Goal: Task Accomplishment & Management: Use online tool/utility

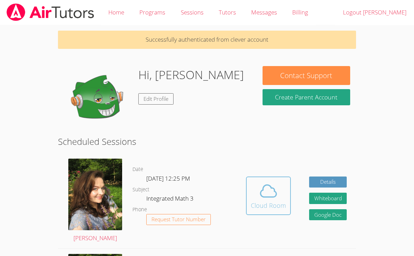
click at [266, 195] on icon at bounding box center [267, 191] width 19 height 19
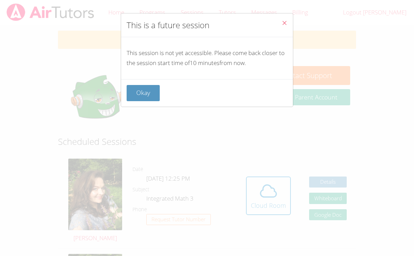
click at [282, 27] on span "Close" at bounding box center [284, 24] width 6 height 8
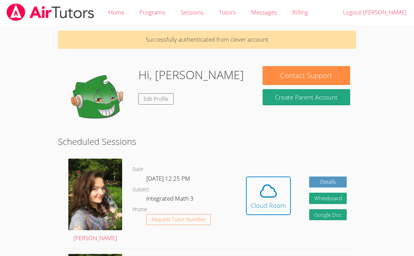
click at [232, 102] on div "Hi, Diana Edit Profile" at bounding box center [157, 100] width 186 height 69
click at [97, 192] on img at bounding box center [95, 195] width 54 height 72
click at [252, 200] on span at bounding box center [268, 191] width 35 height 19
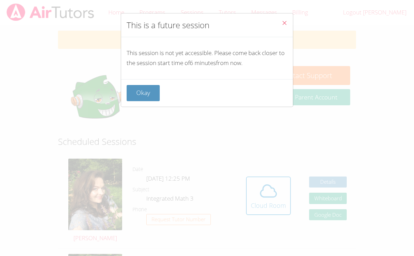
click at [281, 18] on button "Close" at bounding box center [284, 23] width 17 height 21
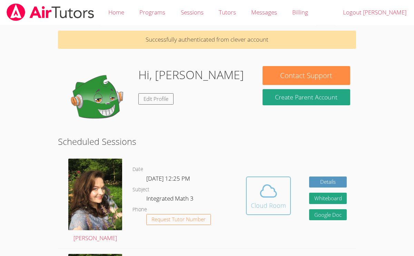
click at [271, 186] on icon at bounding box center [267, 191] width 19 height 19
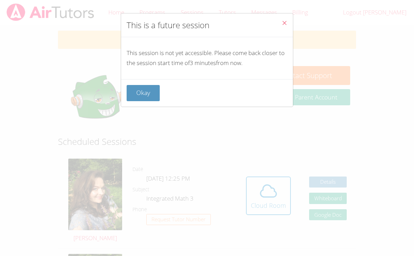
click at [285, 22] on icon "Close" at bounding box center [284, 23] width 6 height 6
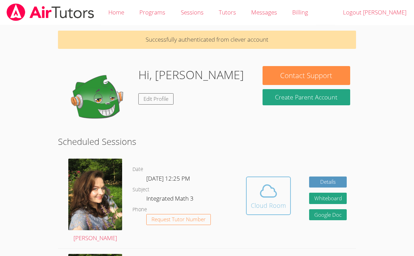
click at [269, 210] on div "Cloud Room" at bounding box center [268, 206] width 35 height 10
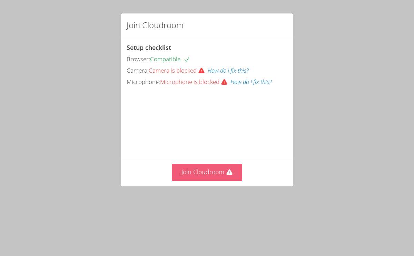
click at [203, 171] on button "Join Cloudroom" at bounding box center [207, 172] width 71 height 17
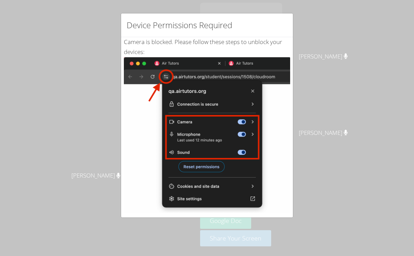
scroll to position [106, 0]
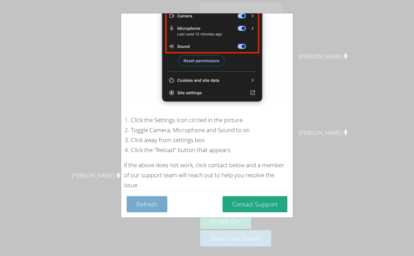
click at [154, 204] on button "Refresh" at bounding box center [146, 204] width 41 height 16
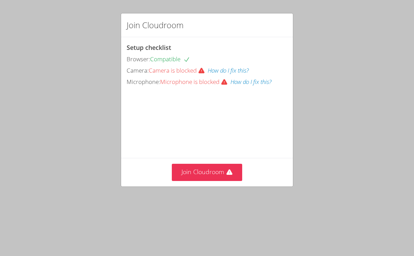
click at [220, 97] on video at bounding box center [177, 119] width 103 height 52
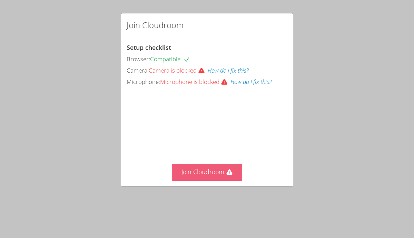
click at [202, 178] on button "Join Cloudroom" at bounding box center [207, 172] width 71 height 17
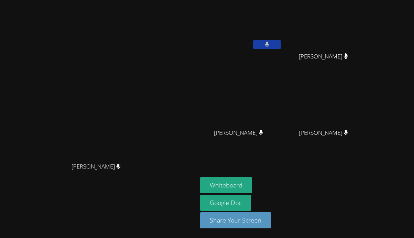
click at [269, 45] on icon at bounding box center [267, 45] width 4 height 6
click at [270, 45] on icon at bounding box center [266, 45] width 7 height 6
click at [269, 47] on icon at bounding box center [267, 45] width 4 height 6
click at [150, 87] on video at bounding box center [98, 106] width 103 height 108
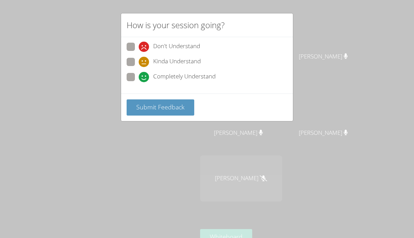
click at [139, 82] on span at bounding box center [139, 82] width 0 height 0
click at [139, 77] on input "Completely Understand" at bounding box center [142, 76] width 6 height 6
radio input "true"
click at [157, 108] on span "Submit Feedback" at bounding box center [160, 107] width 48 height 8
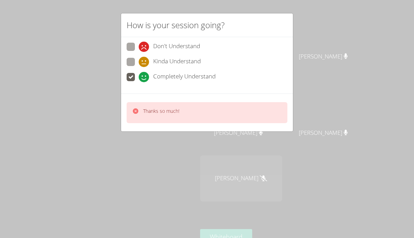
click at [146, 110] on p "Thanks so much!" at bounding box center [161, 111] width 36 height 7
